Goal: Use online tool/utility: Utilize a website feature to perform a specific function

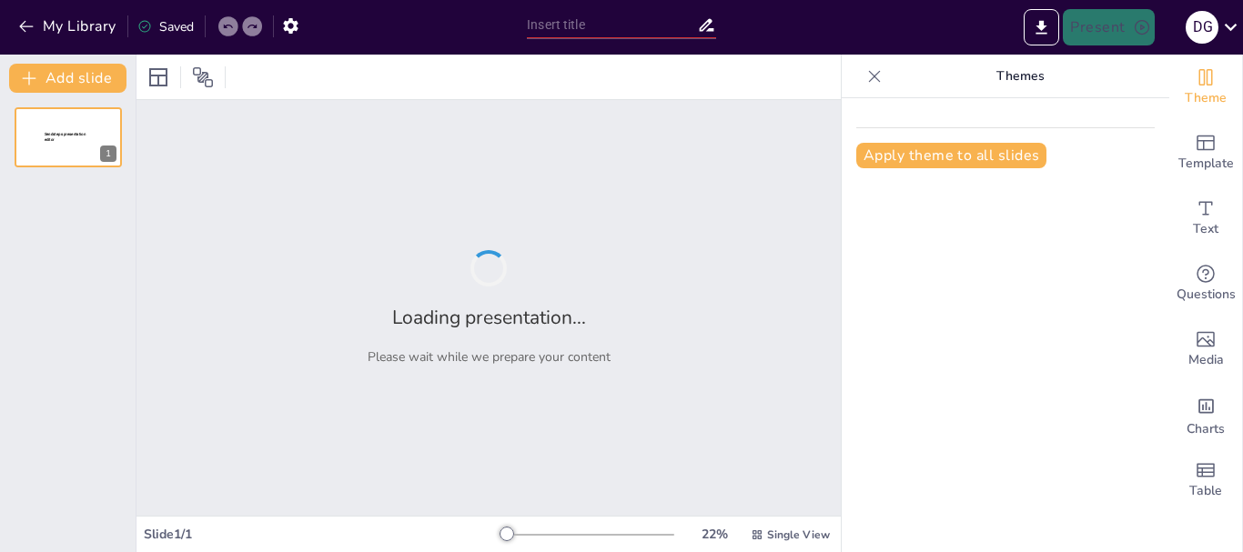
type input "Presentación del Informe Económico: Estrategias en la Administración de Edifici…"
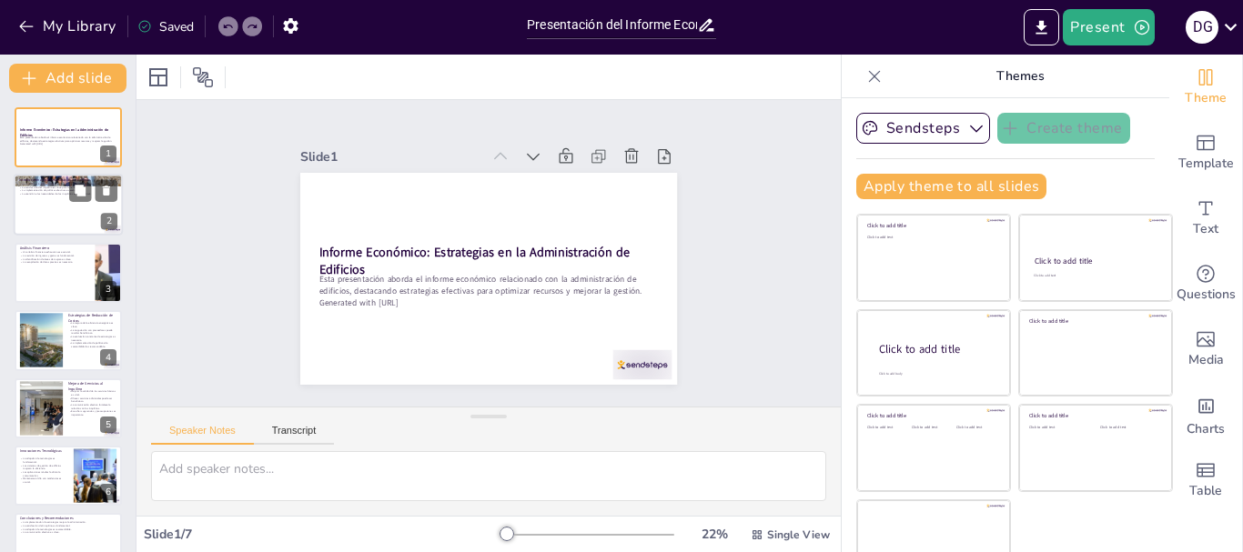
click at [49, 216] on div at bounding box center [68, 206] width 109 height 62
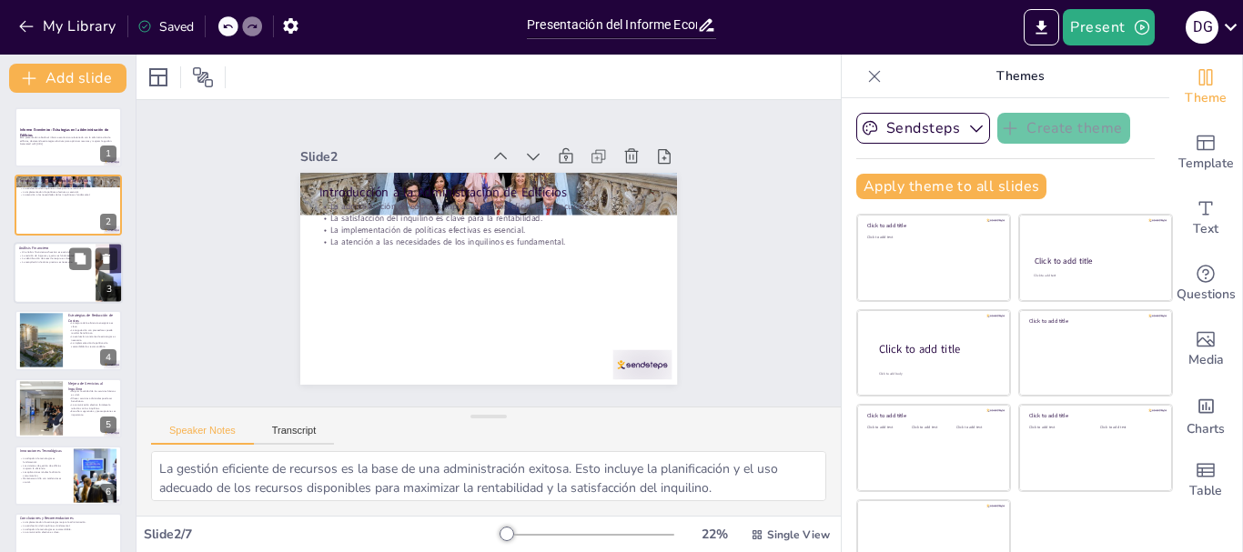
click at [54, 265] on div at bounding box center [68, 273] width 109 height 62
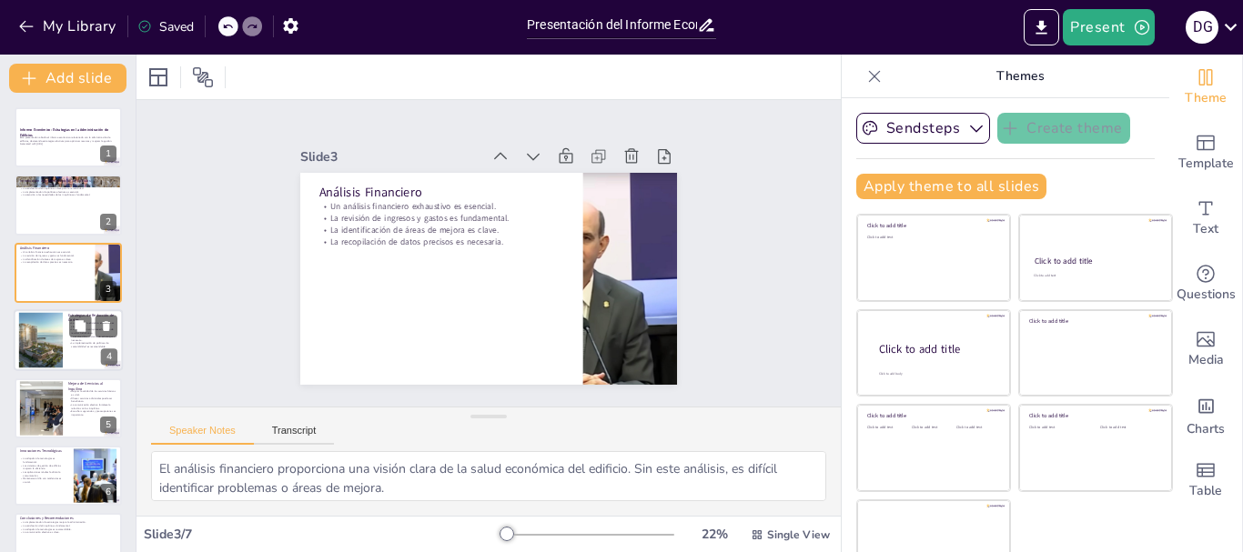
click at [53, 329] on div at bounding box center [41, 341] width 75 height 56
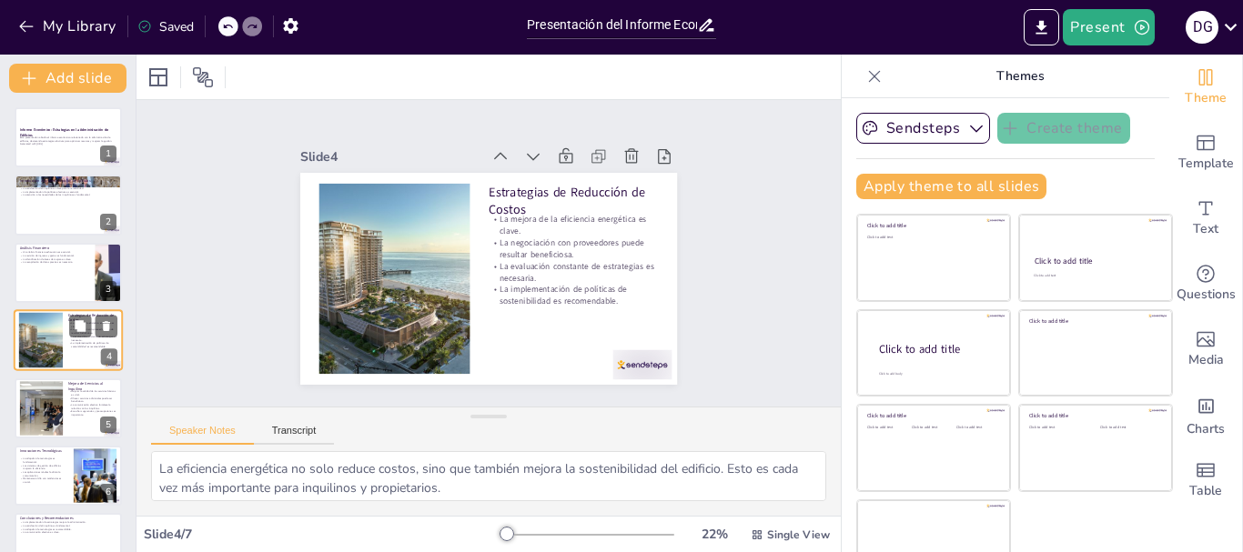
scroll to position [18, 0]
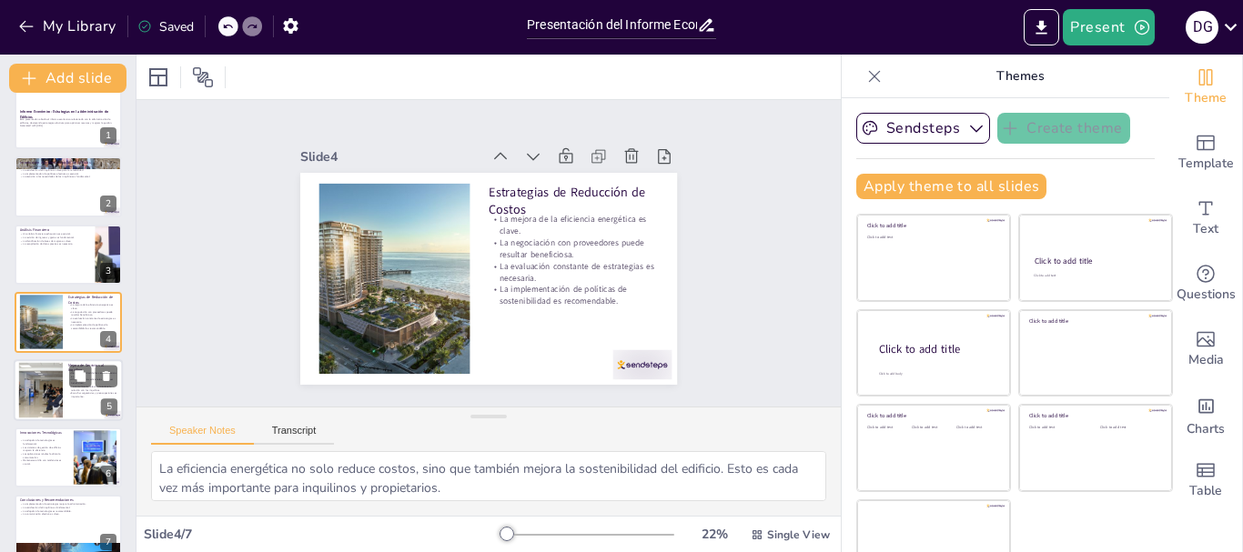
click at [42, 397] on div at bounding box center [40, 390] width 110 height 56
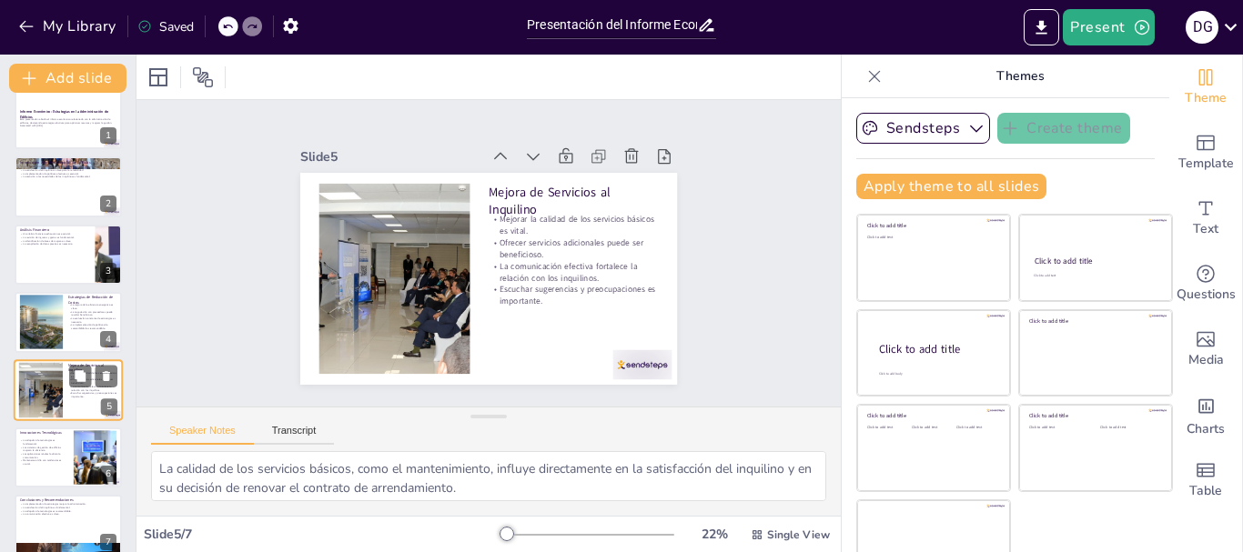
scroll to position [36, 0]
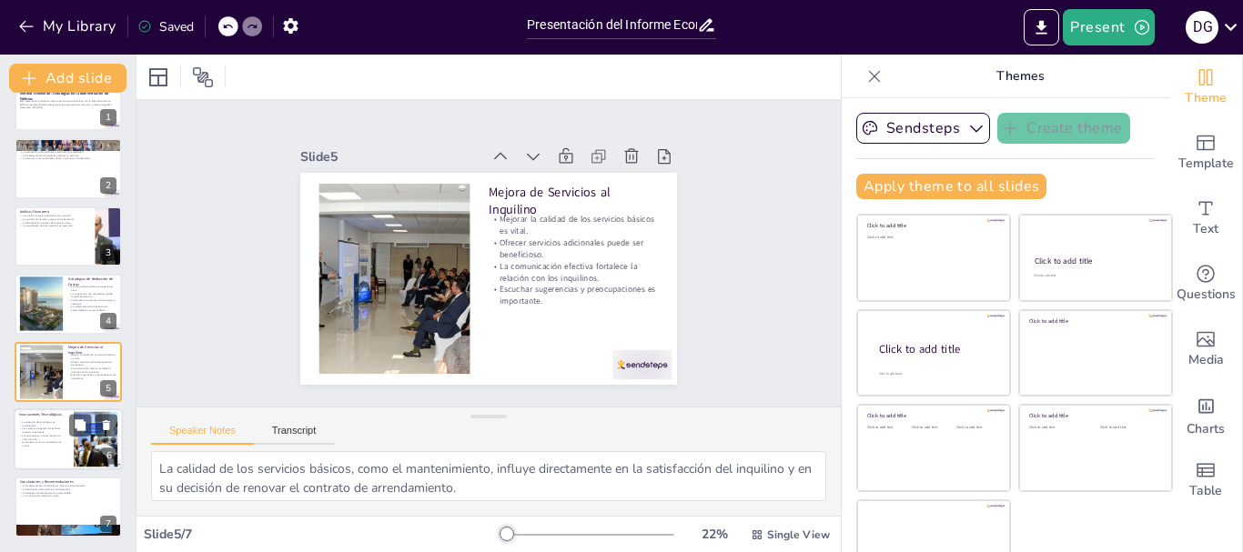
click at [45, 439] on p "Las aplicaciones móviles facilitan la comunicación." at bounding box center [43, 437] width 49 height 6
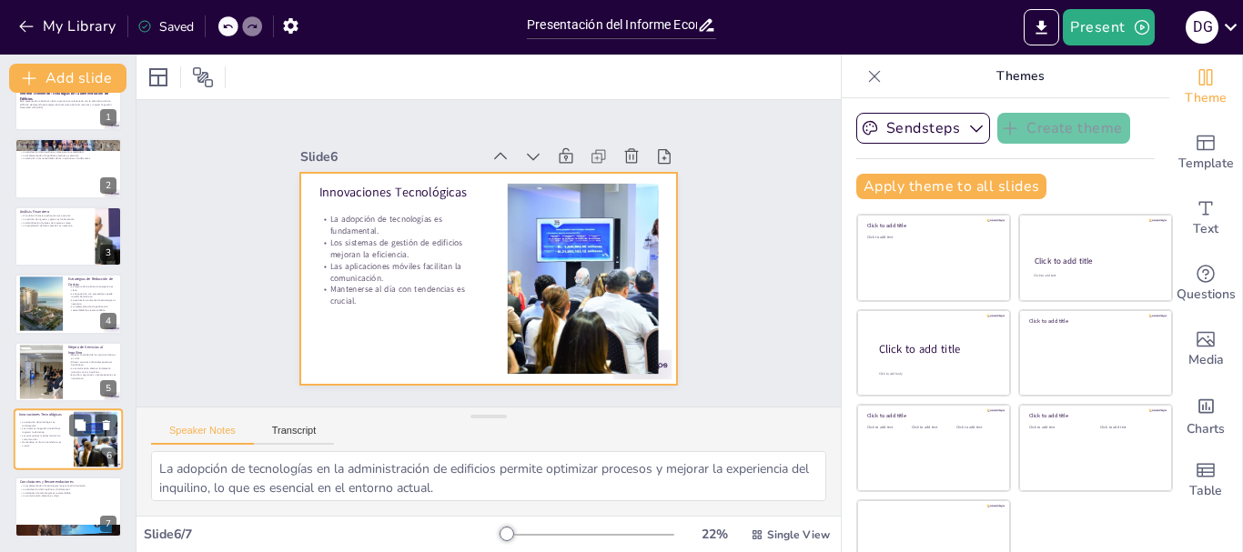
scroll to position [35, 0]
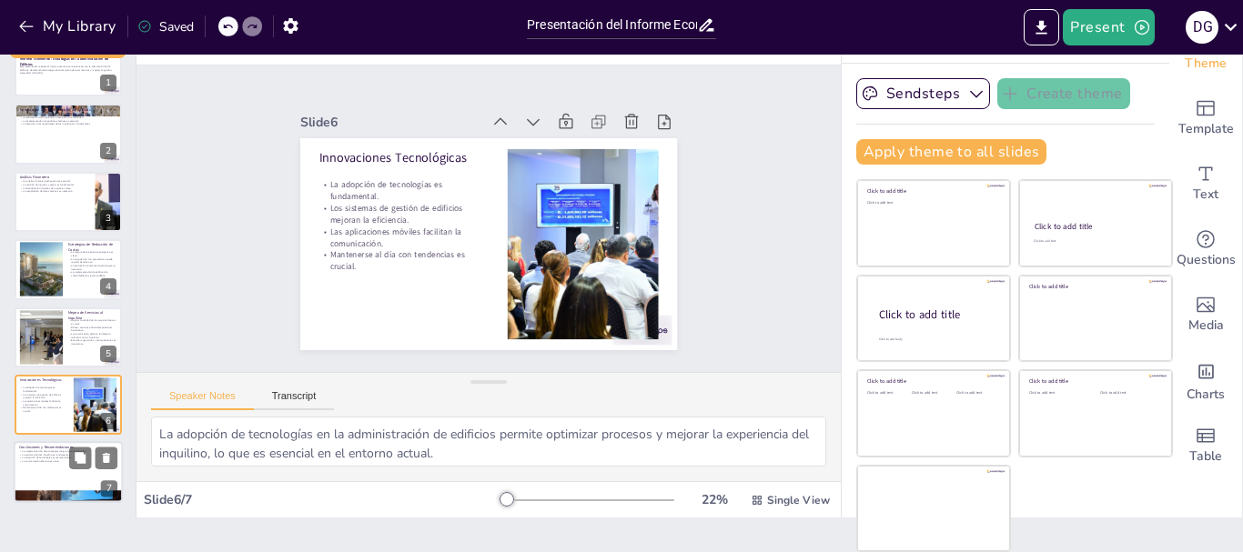
click at [57, 479] on div at bounding box center [68, 473] width 109 height 62
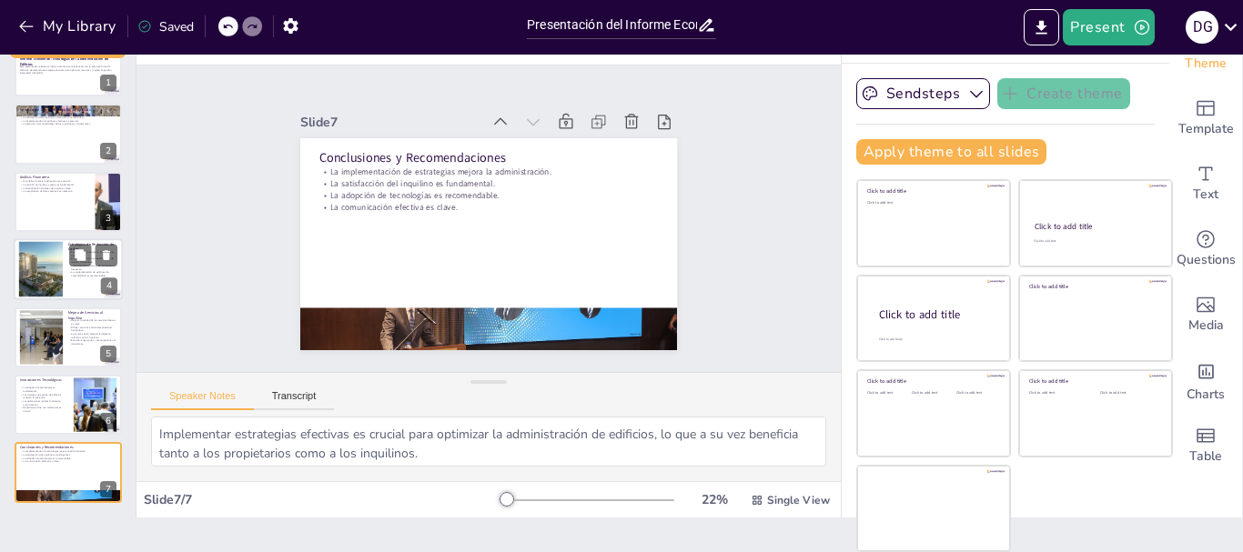
scroll to position [0, 0]
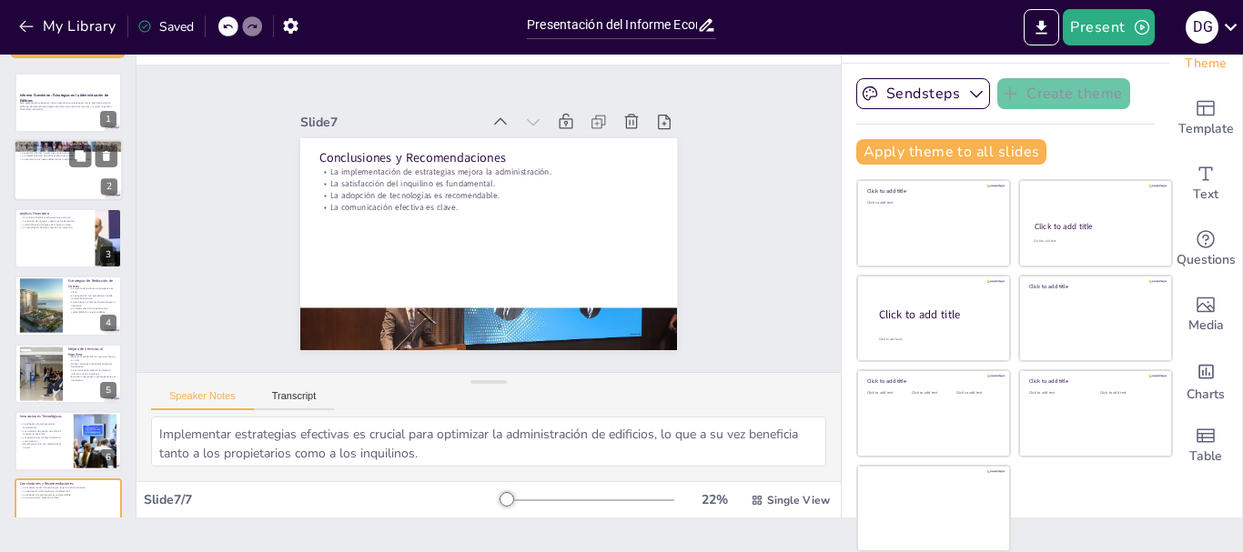
click at [45, 162] on div at bounding box center [68, 171] width 109 height 62
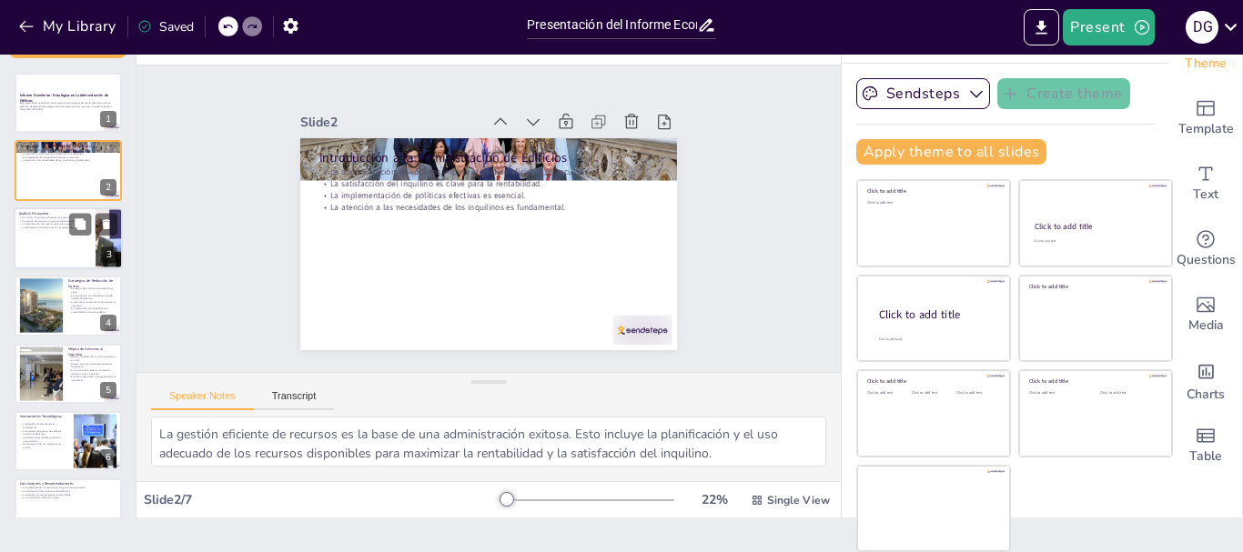
click at [45, 228] on p "La recopilación de datos precisos es necesaria." at bounding box center [54, 228] width 71 height 4
type textarea "El análisis financiero proporciona una visión clara de la salud económica del e…"
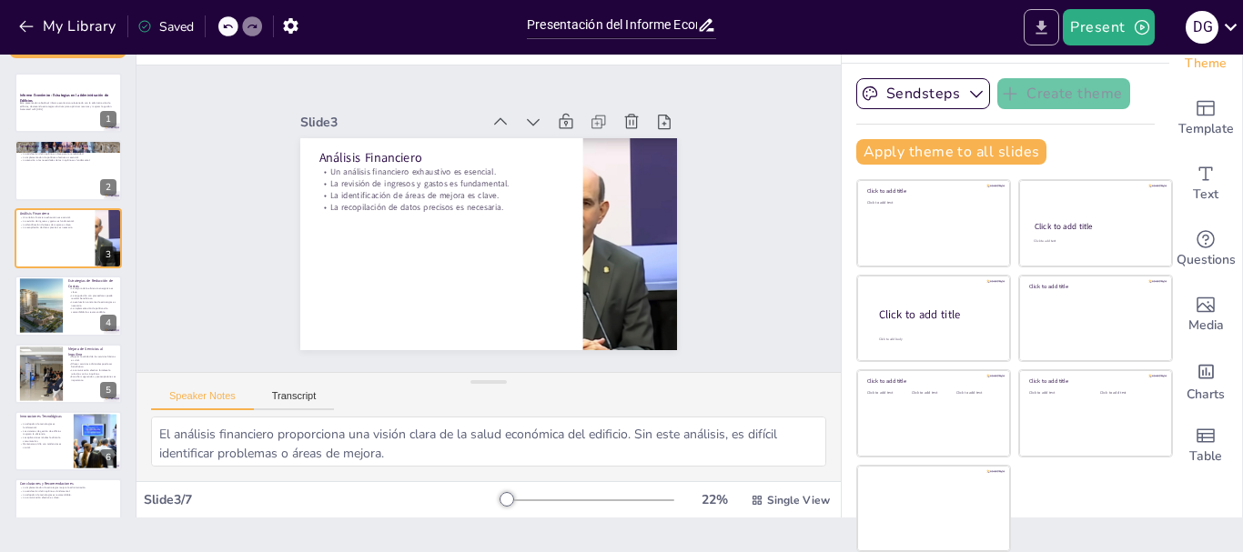
click at [1036, 25] on icon "Export to PowerPoint" at bounding box center [1041, 27] width 19 height 19
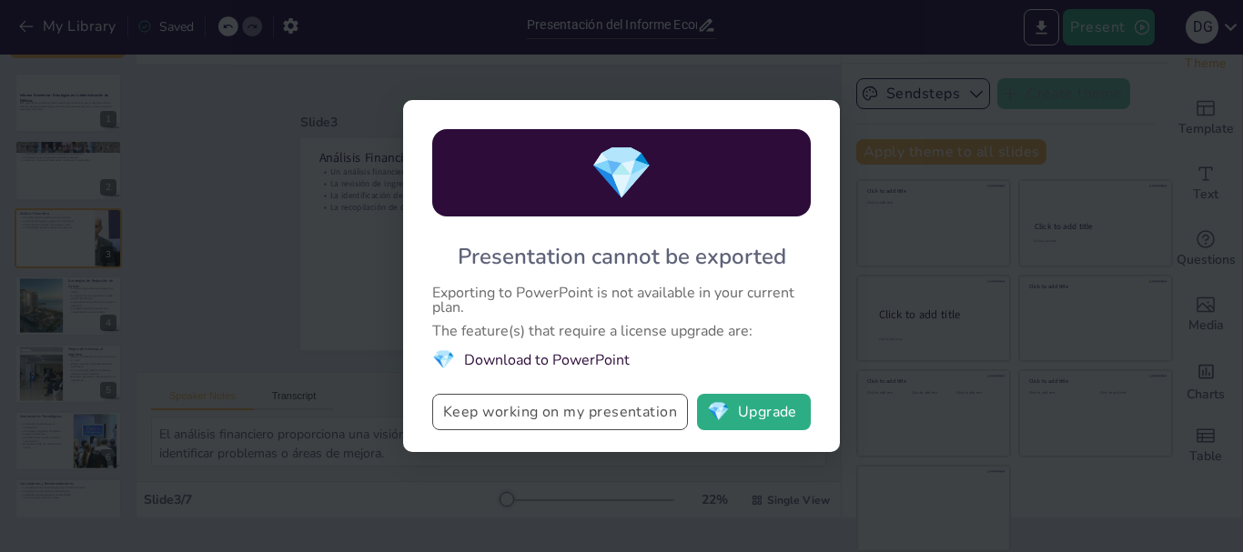
click at [611, 401] on button "Keep working on my presentation" at bounding box center [560, 412] width 256 height 36
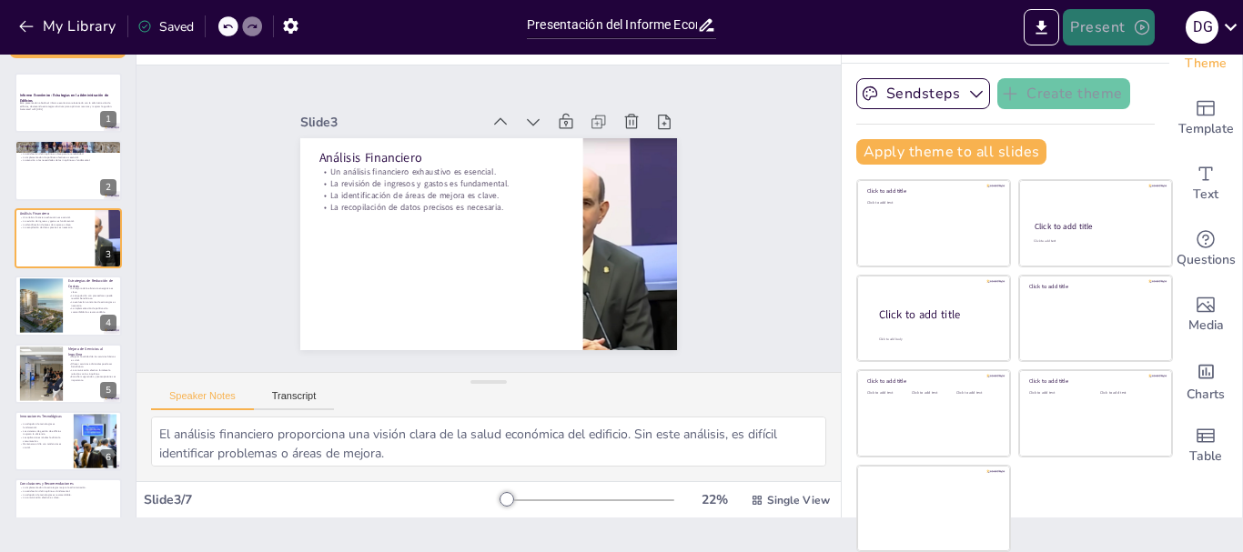
click at [1127, 25] on button "Present" at bounding box center [1108, 27] width 91 height 36
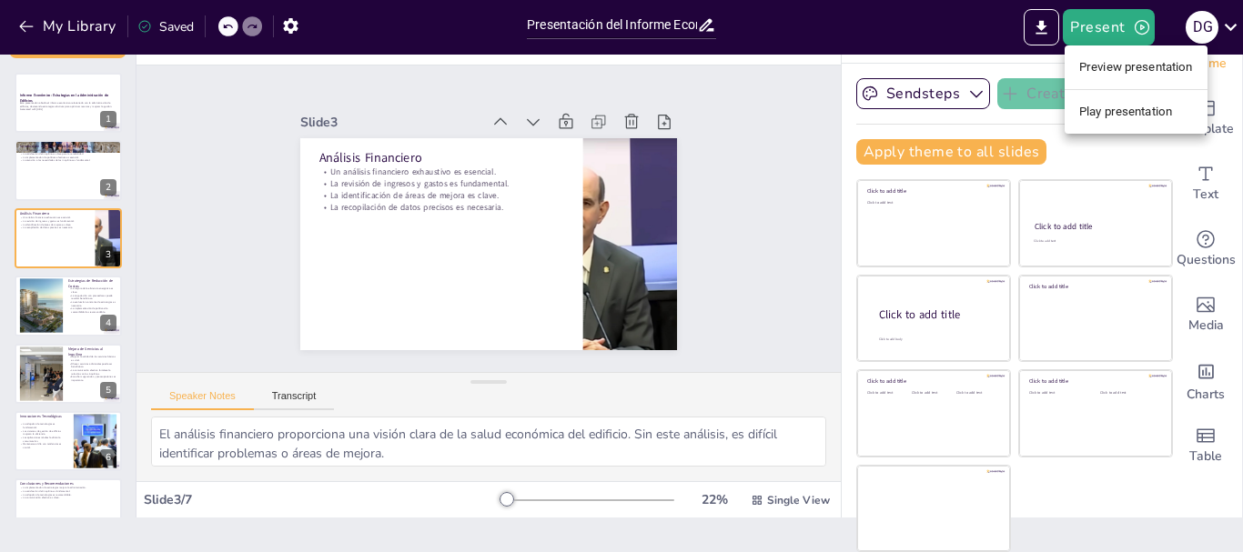
click at [1099, 67] on li "Preview presentation" at bounding box center [1136, 67] width 143 height 29
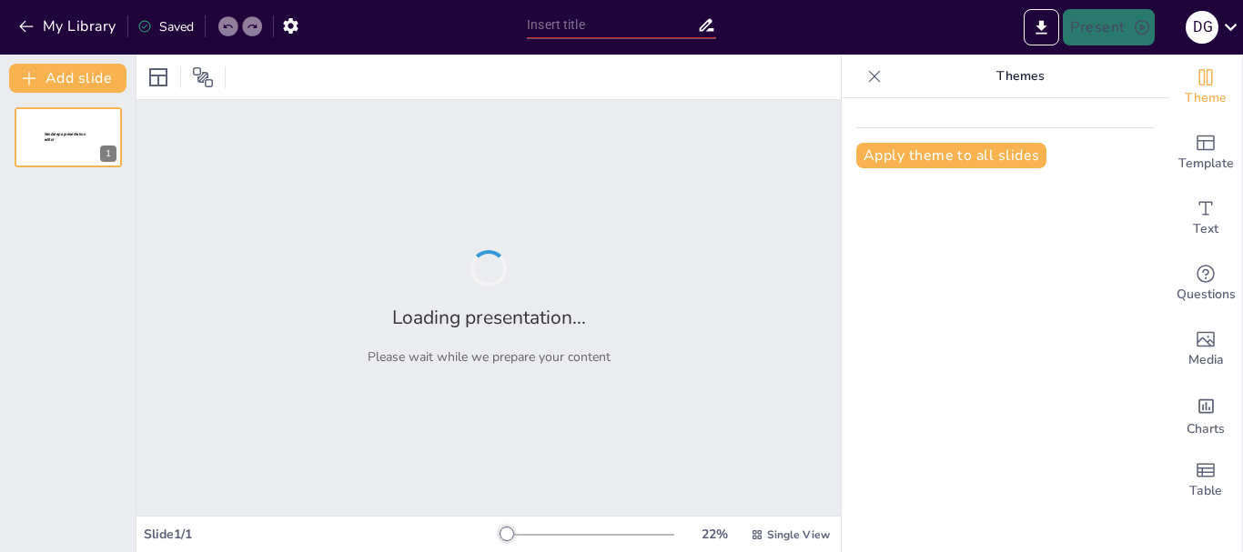
type input "Presentación del Informe Económico: Estrategias en la Administración de Edifici…"
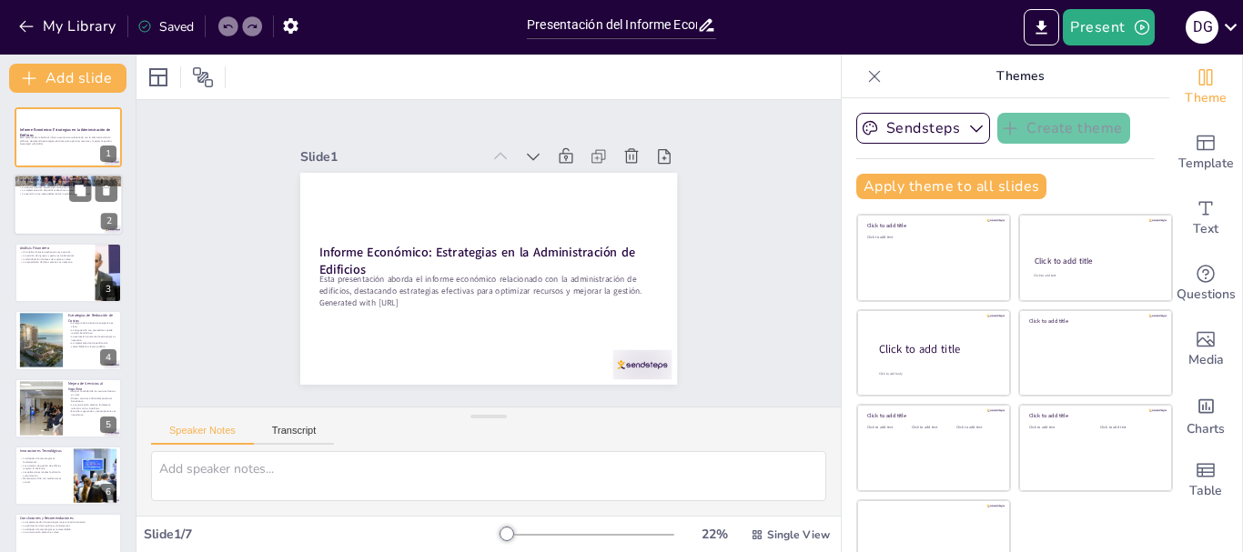
click at [67, 222] on div at bounding box center [68, 206] width 109 height 62
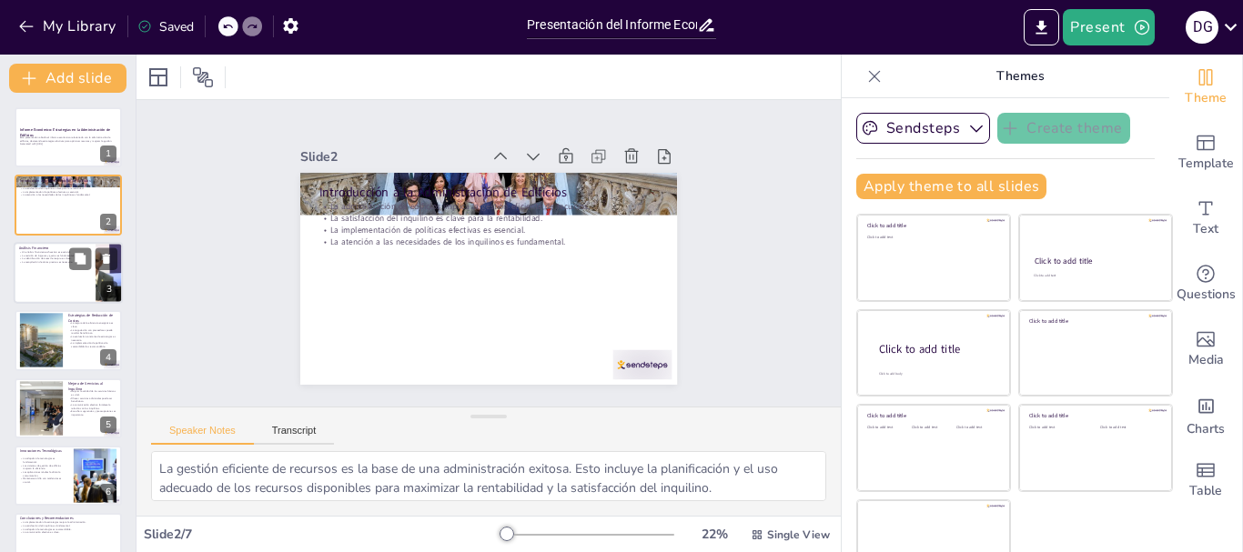
click at [57, 263] on p "La recopilación de datos precisos es necesaria." at bounding box center [54, 262] width 71 height 4
type textarea "El análisis financiero proporciona una visión clara de la salud económica del e…"
